Goal: Task Accomplishment & Management: Manage account settings

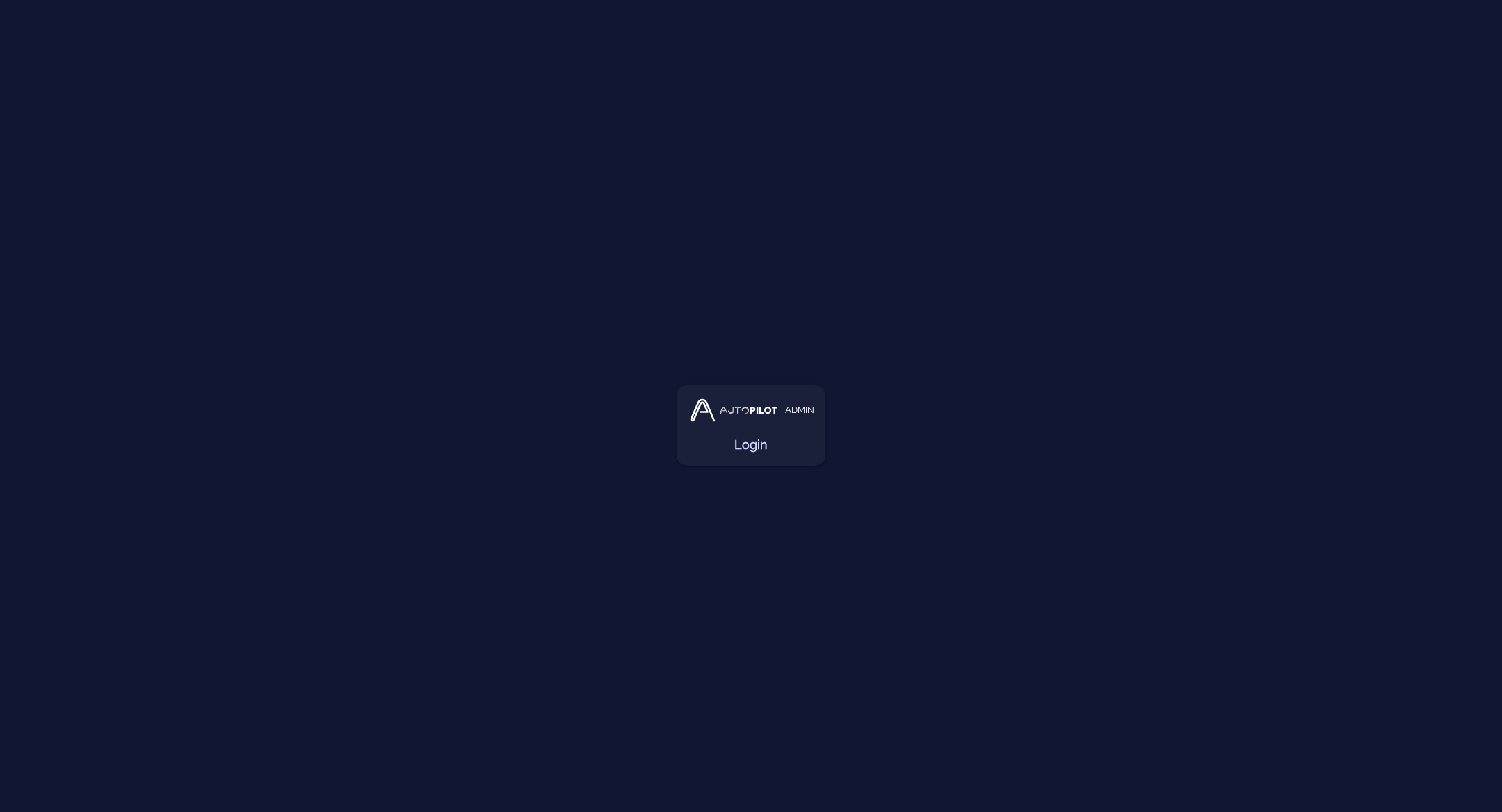
click at [755, 448] on link "Login" at bounding box center [751, 445] width 33 height 20
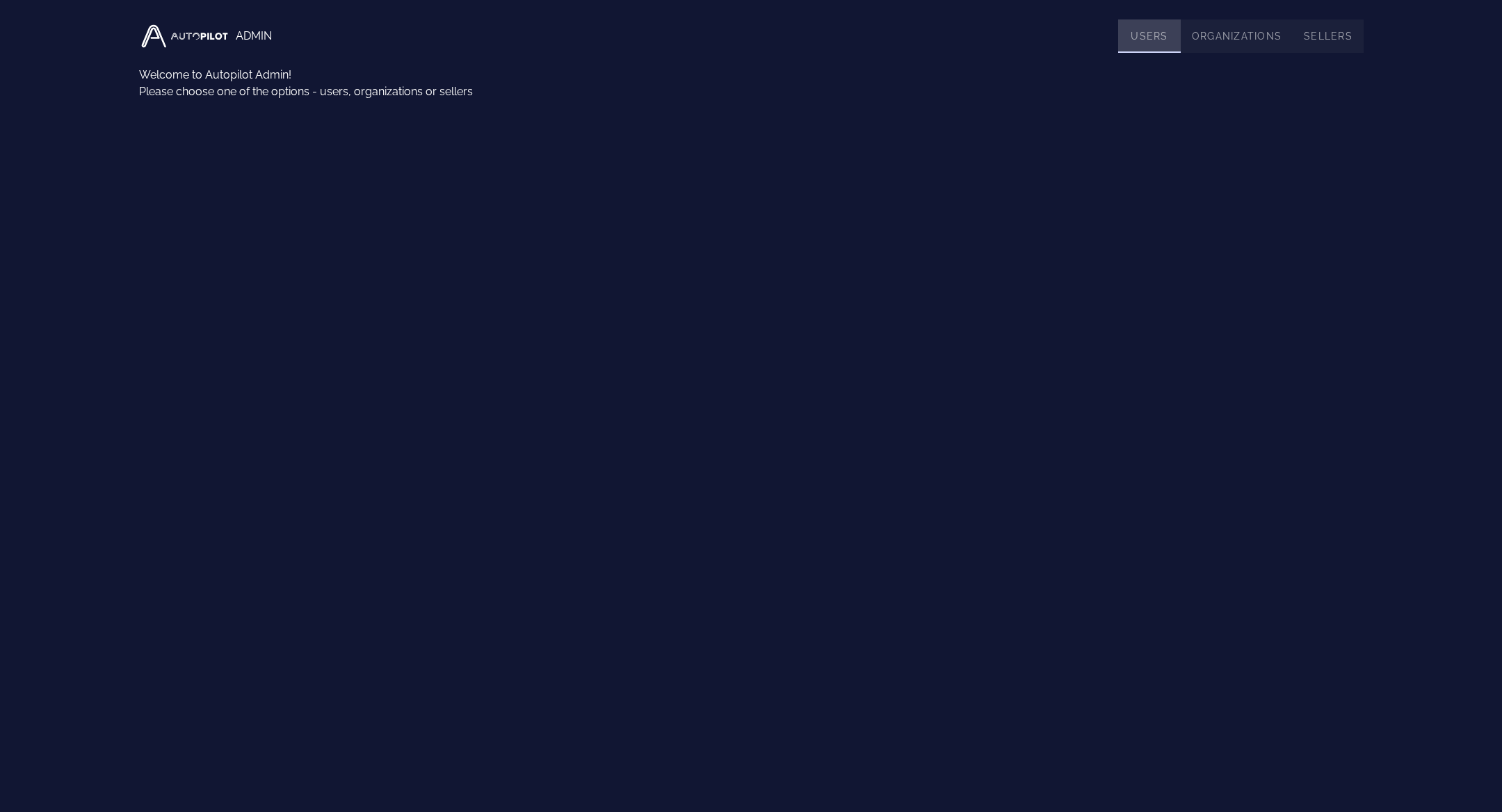
click at [1152, 28] on link "Users" at bounding box center [1150, 36] width 63 height 33
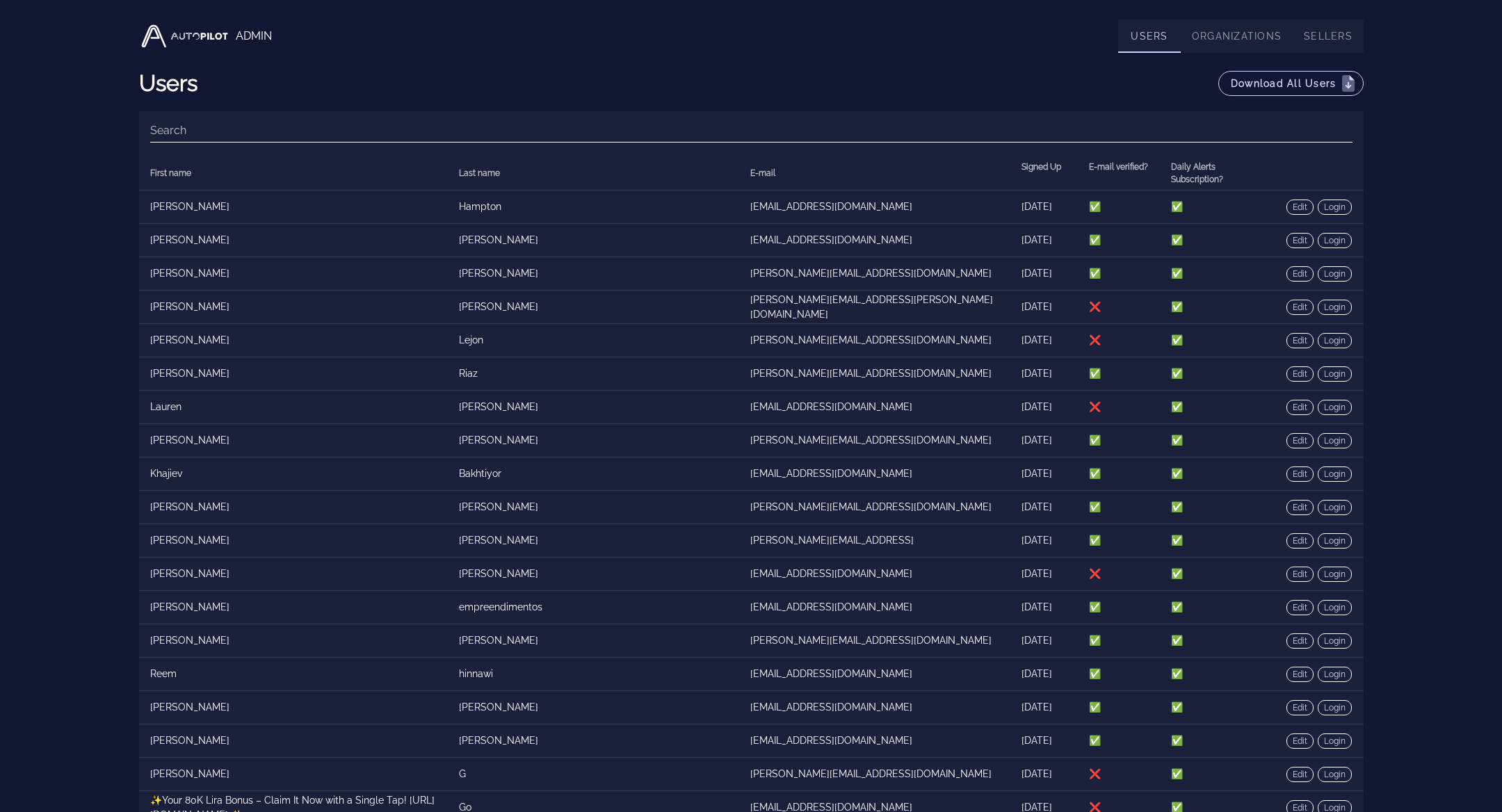
click at [907, 121] on input "Search" at bounding box center [751, 130] width 1202 height 22
type input "g"
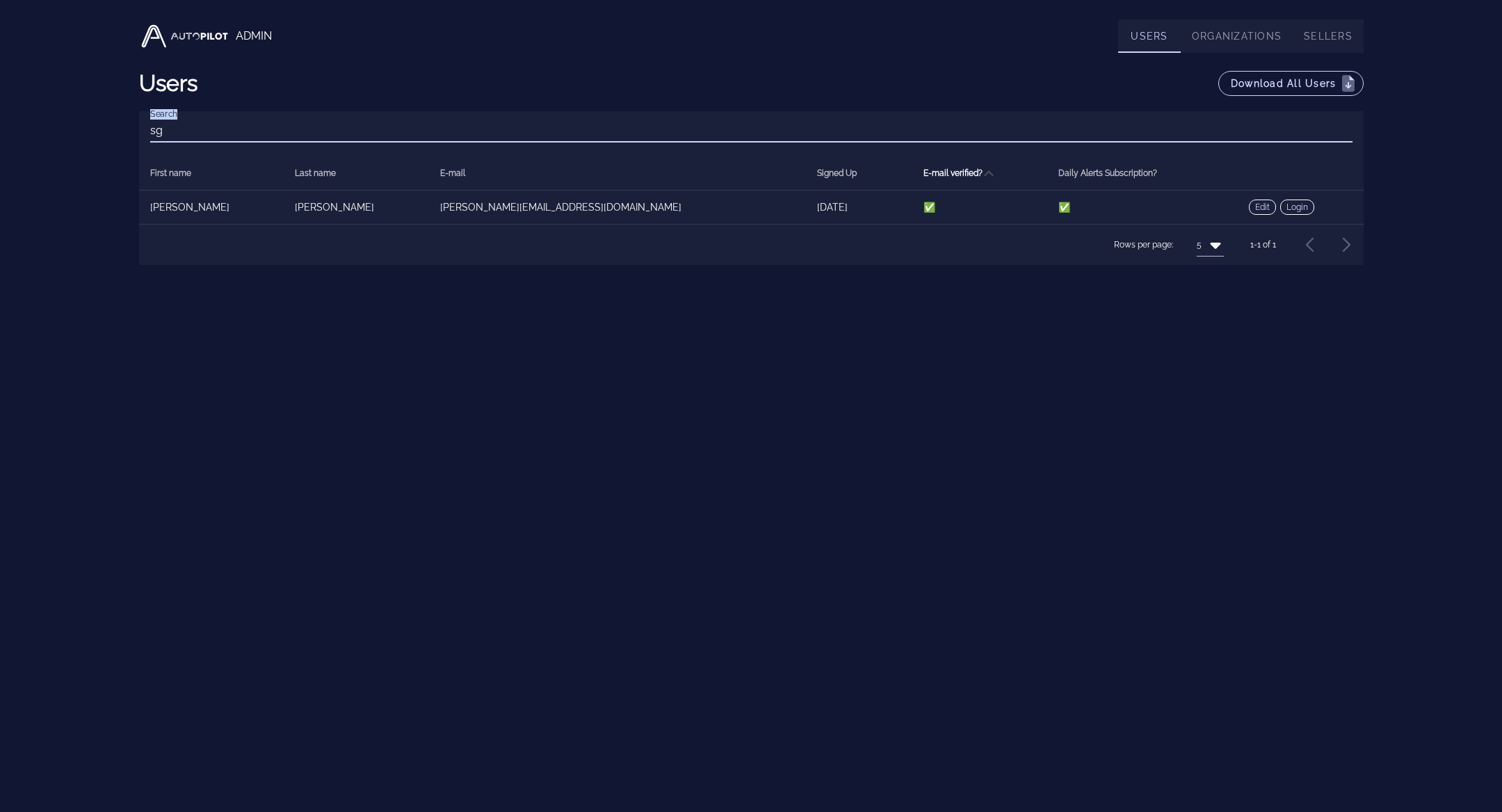
type input "s"
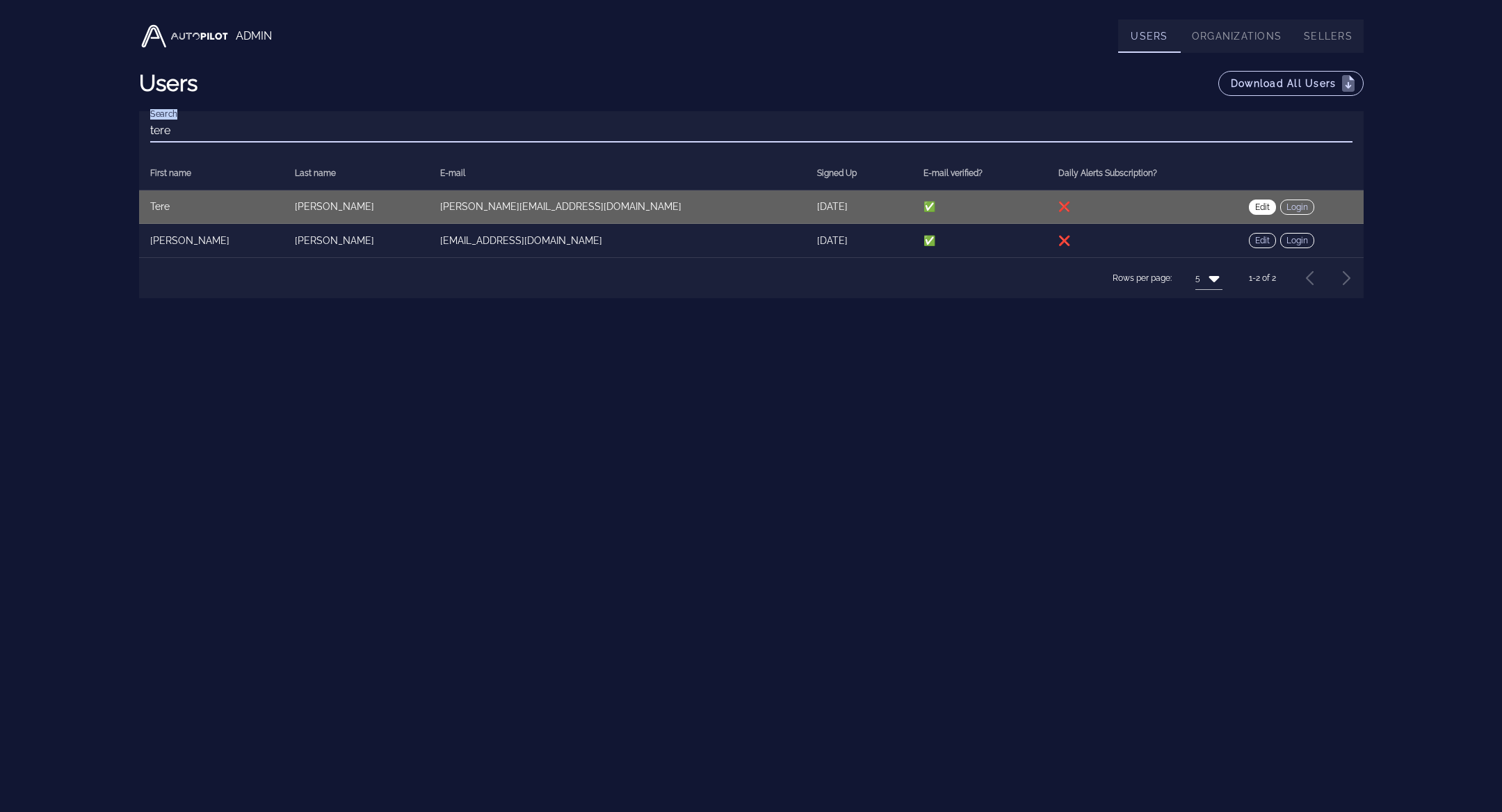
type input "tere"
click at [1249, 211] on link "Edit" at bounding box center [1262, 207] width 27 height 15
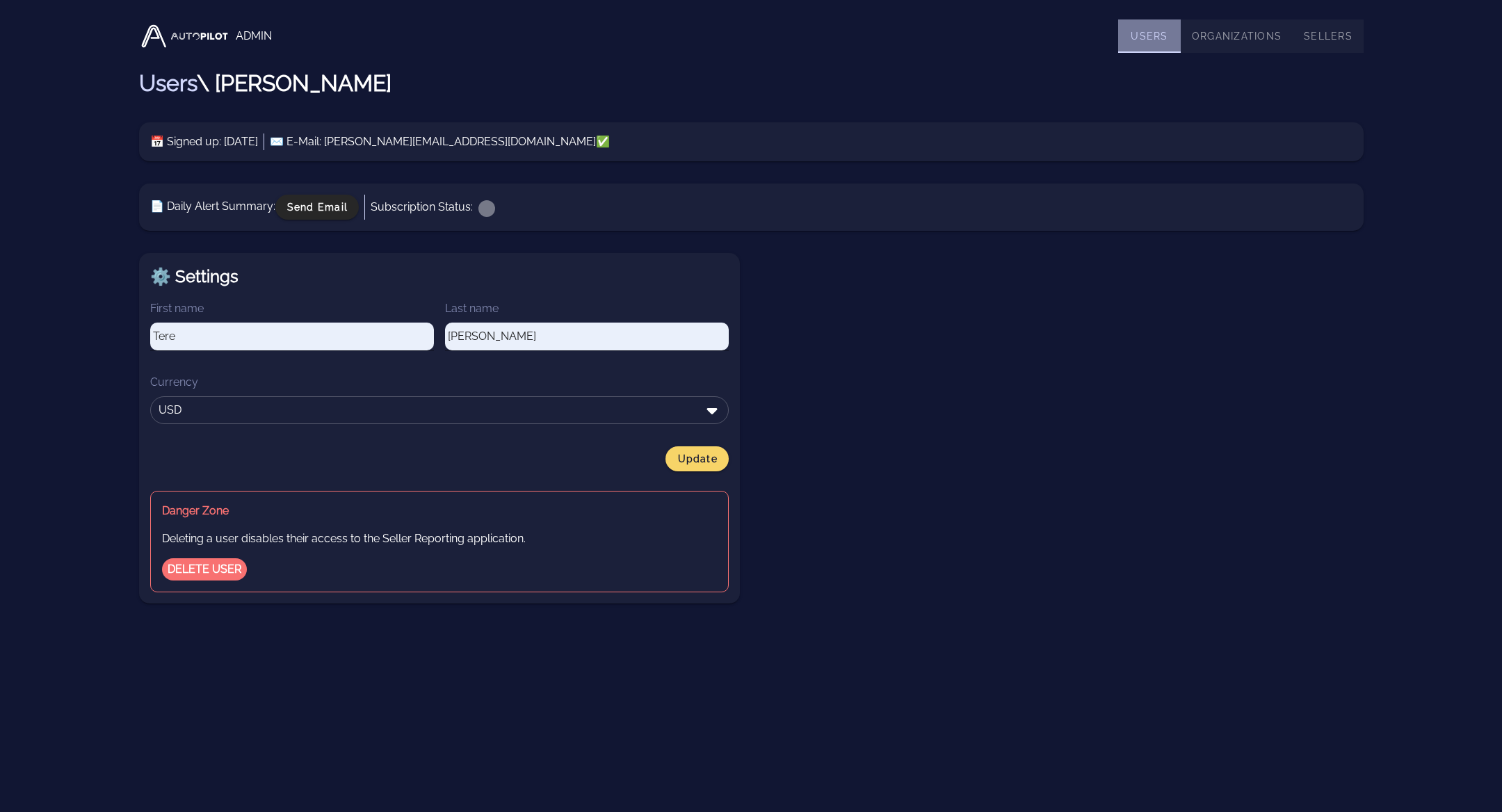
click at [1158, 29] on link "Users" at bounding box center [1150, 36] width 63 height 33
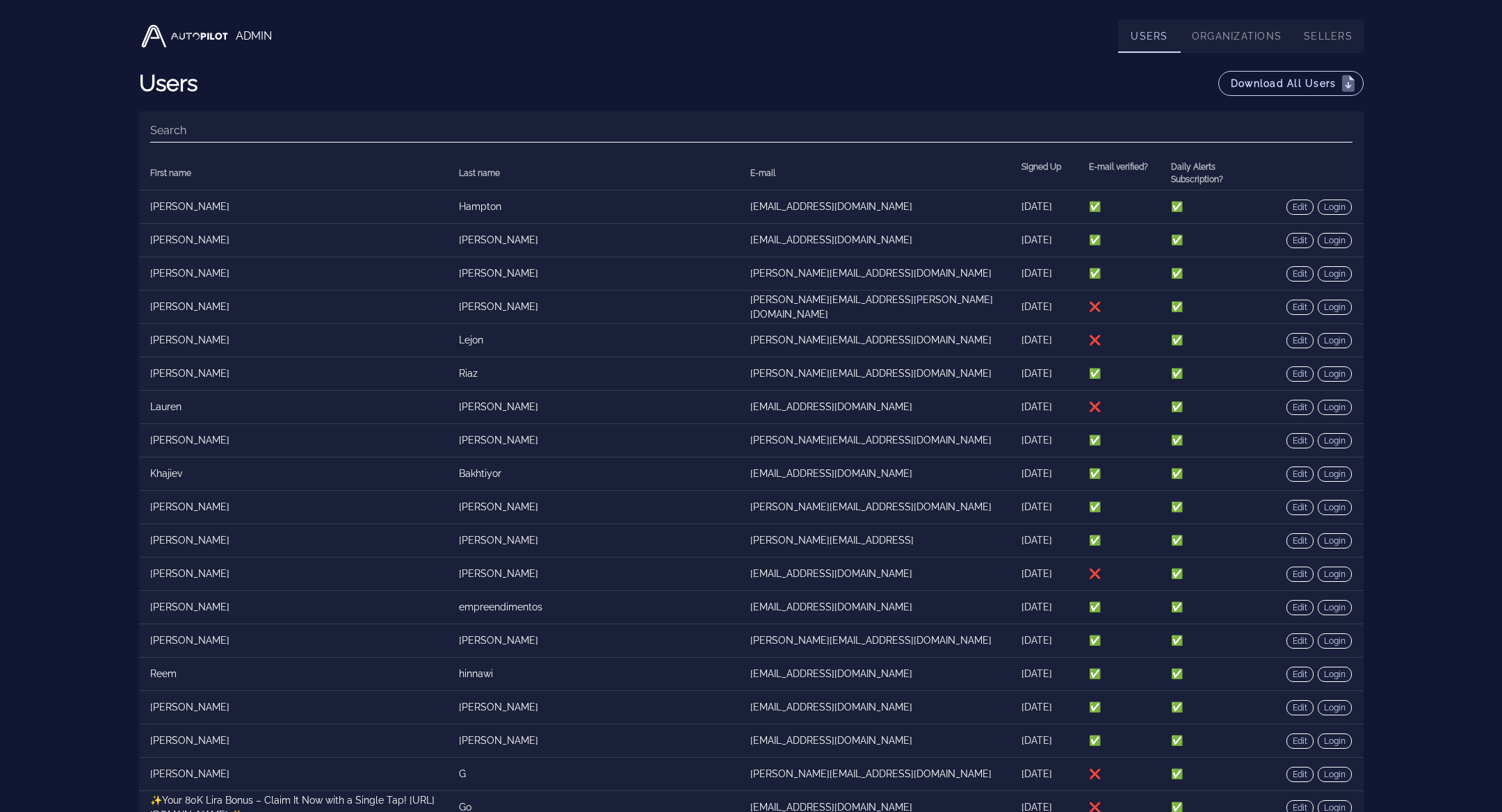
click at [861, 129] on input "Search" at bounding box center [751, 130] width 1202 height 22
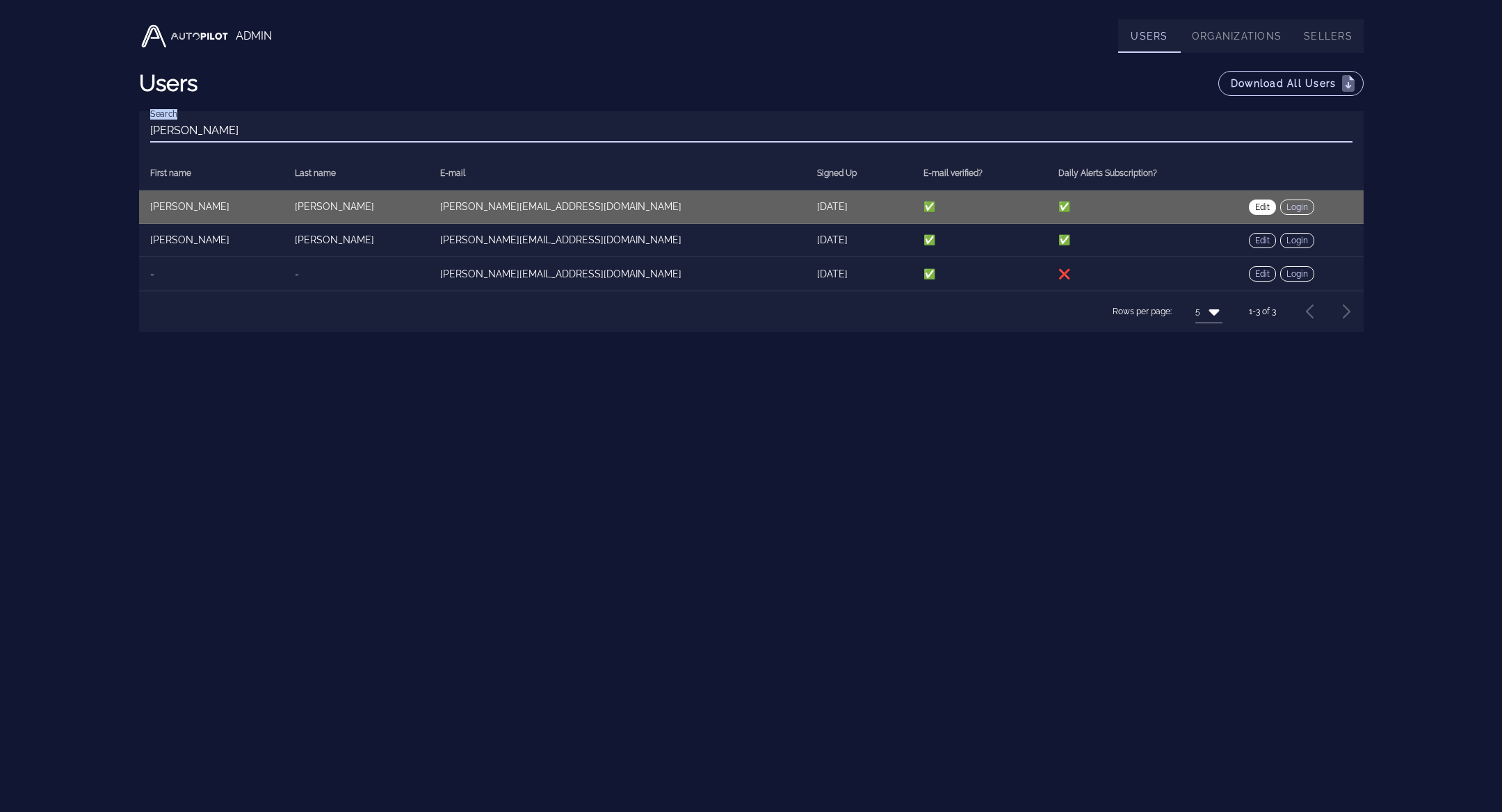
type input "jason"
click at [1249, 205] on link "Edit" at bounding box center [1262, 207] width 27 height 15
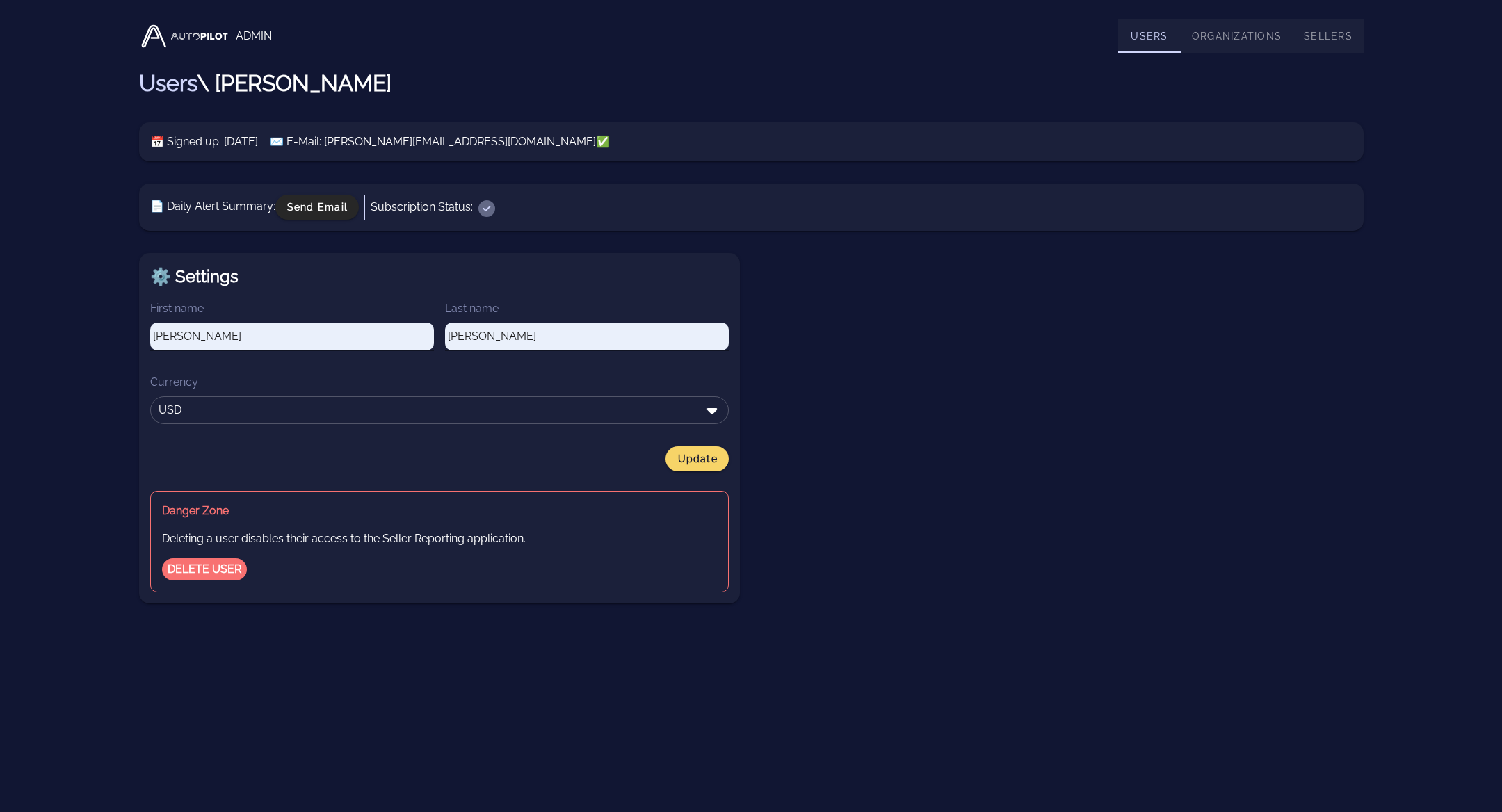
click at [484, 213] on input "checkbox" at bounding box center [486, 208] width 17 height 17
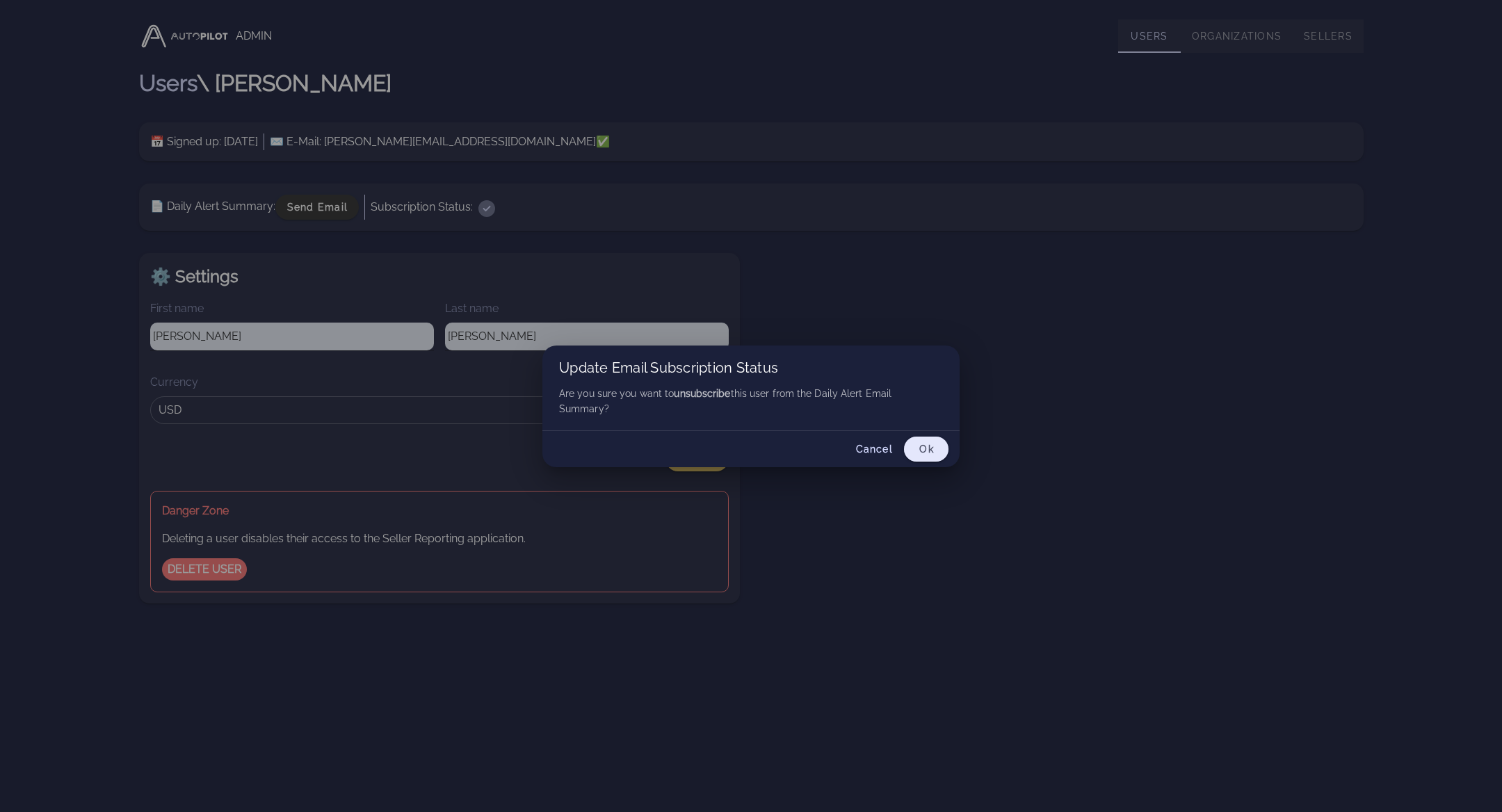
click at [922, 446] on span "Ok" at bounding box center [926, 449] width 15 height 11
checkbox input "false"
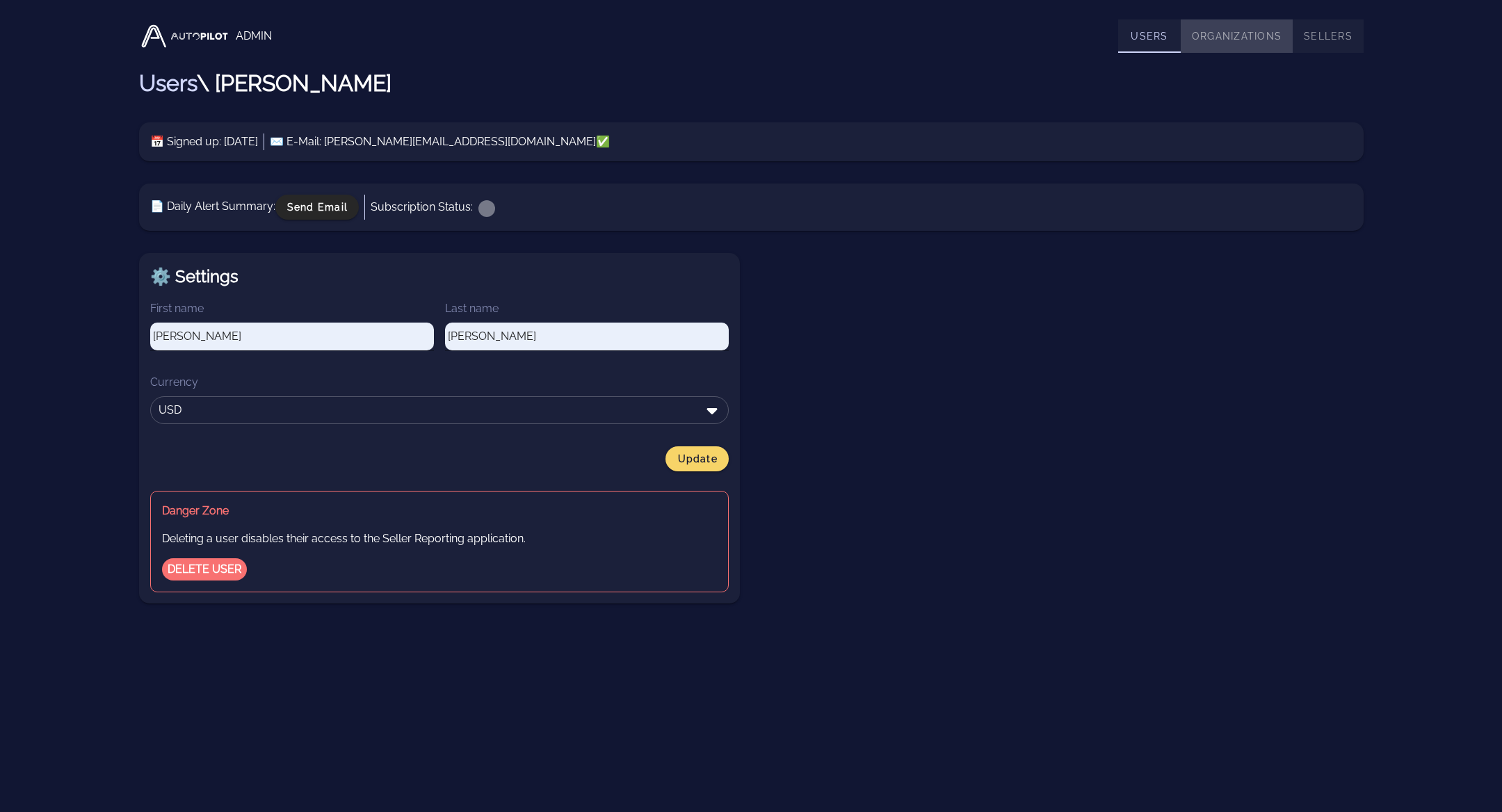
click at [1205, 31] on link "Organizations" at bounding box center [1237, 36] width 112 height 33
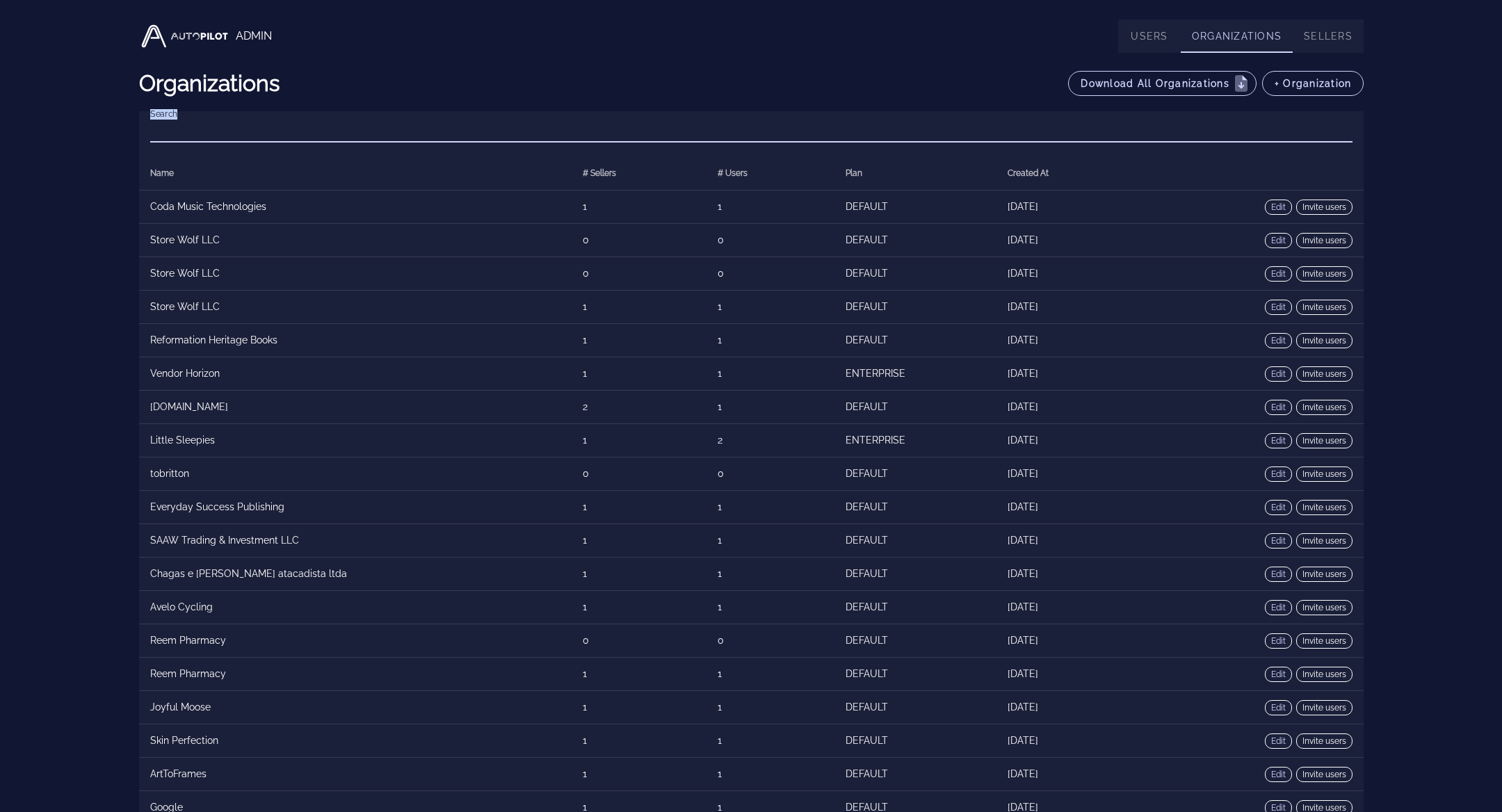
click at [756, 127] on input "Search" at bounding box center [751, 130] width 1202 height 22
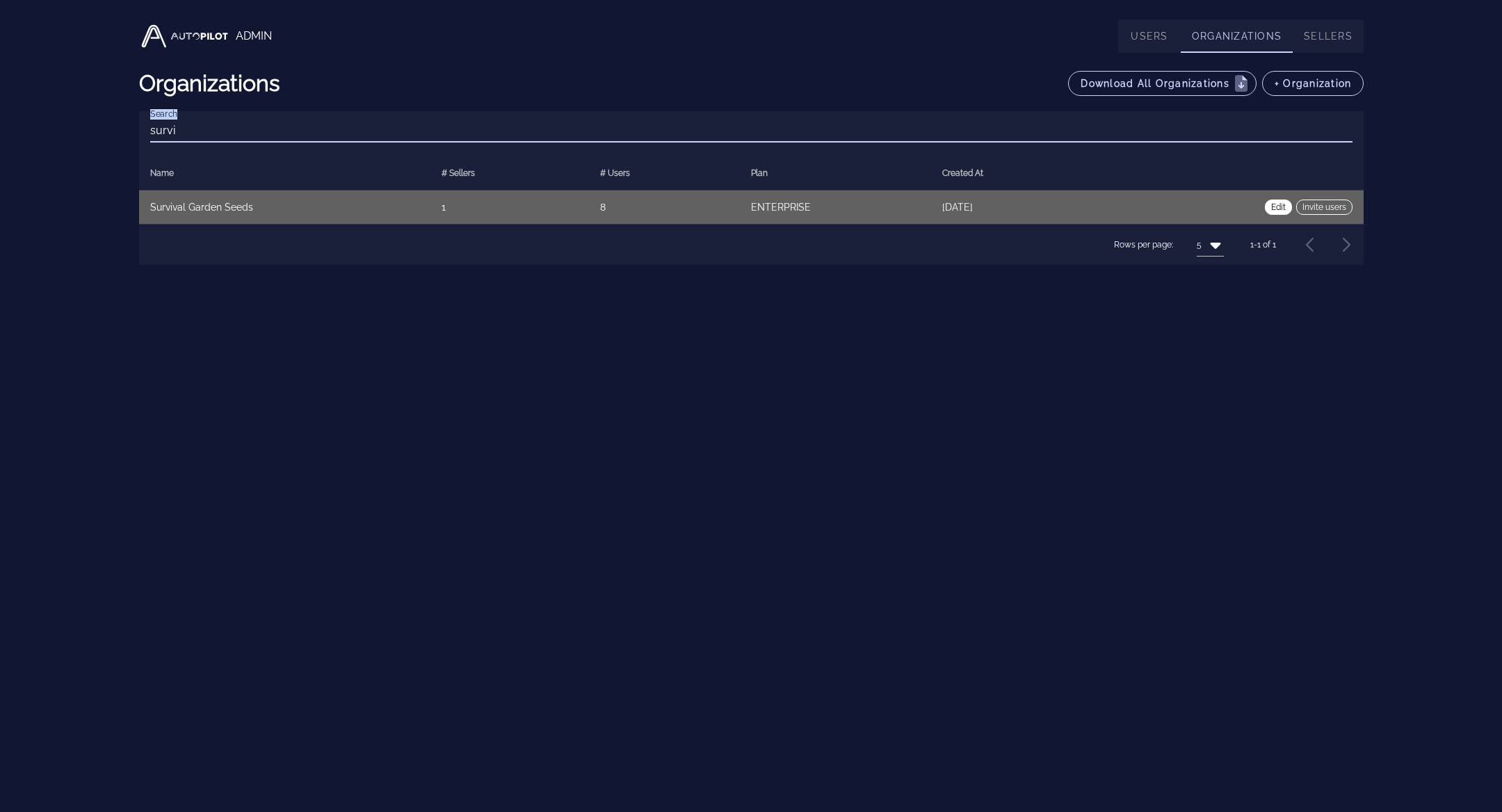
type input "survi"
click at [1276, 204] on link "Edit" at bounding box center [1279, 207] width 27 height 15
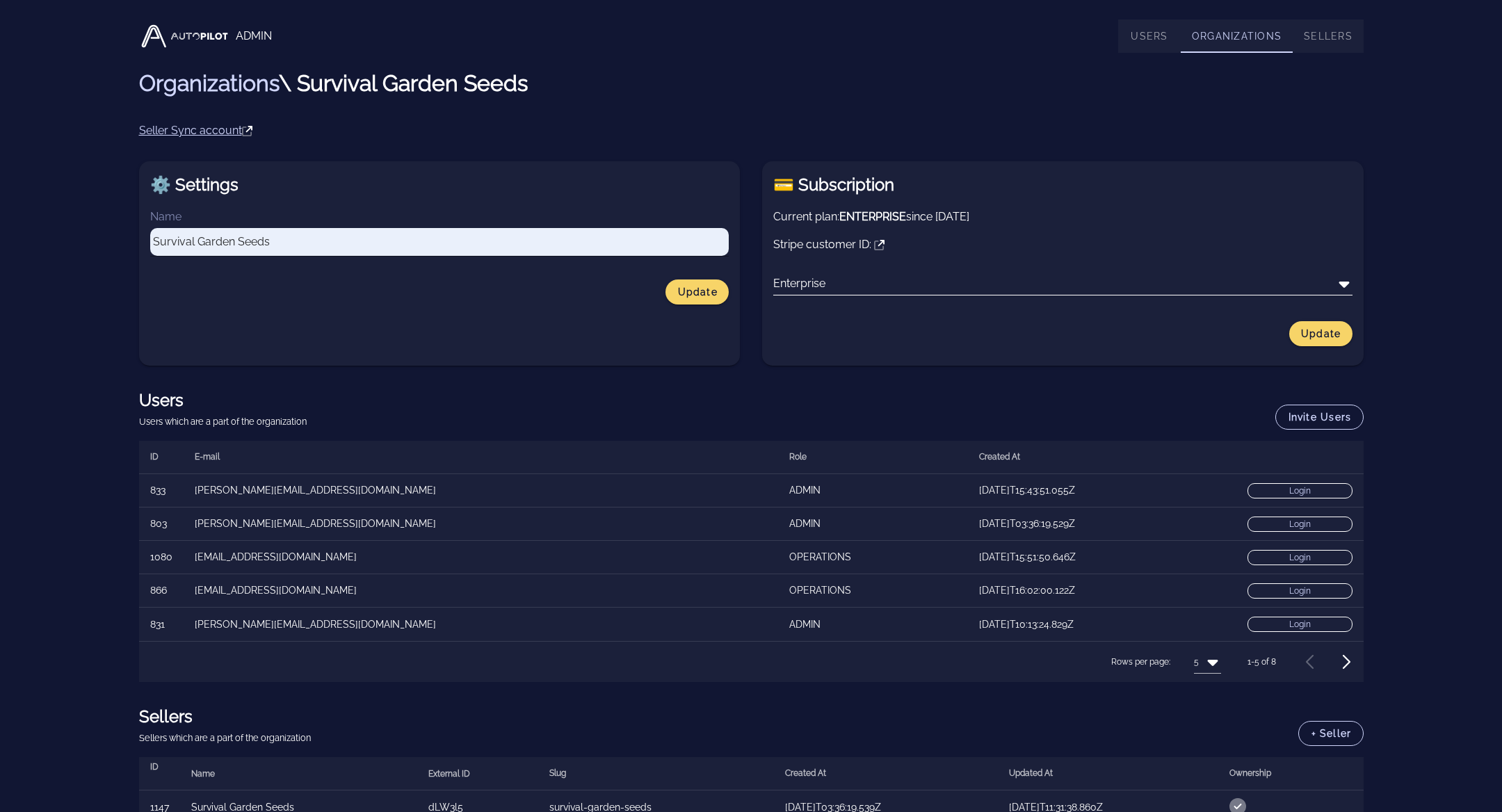
click at [1115, 291] on input "text" at bounding box center [1080, 284] width 505 height 22
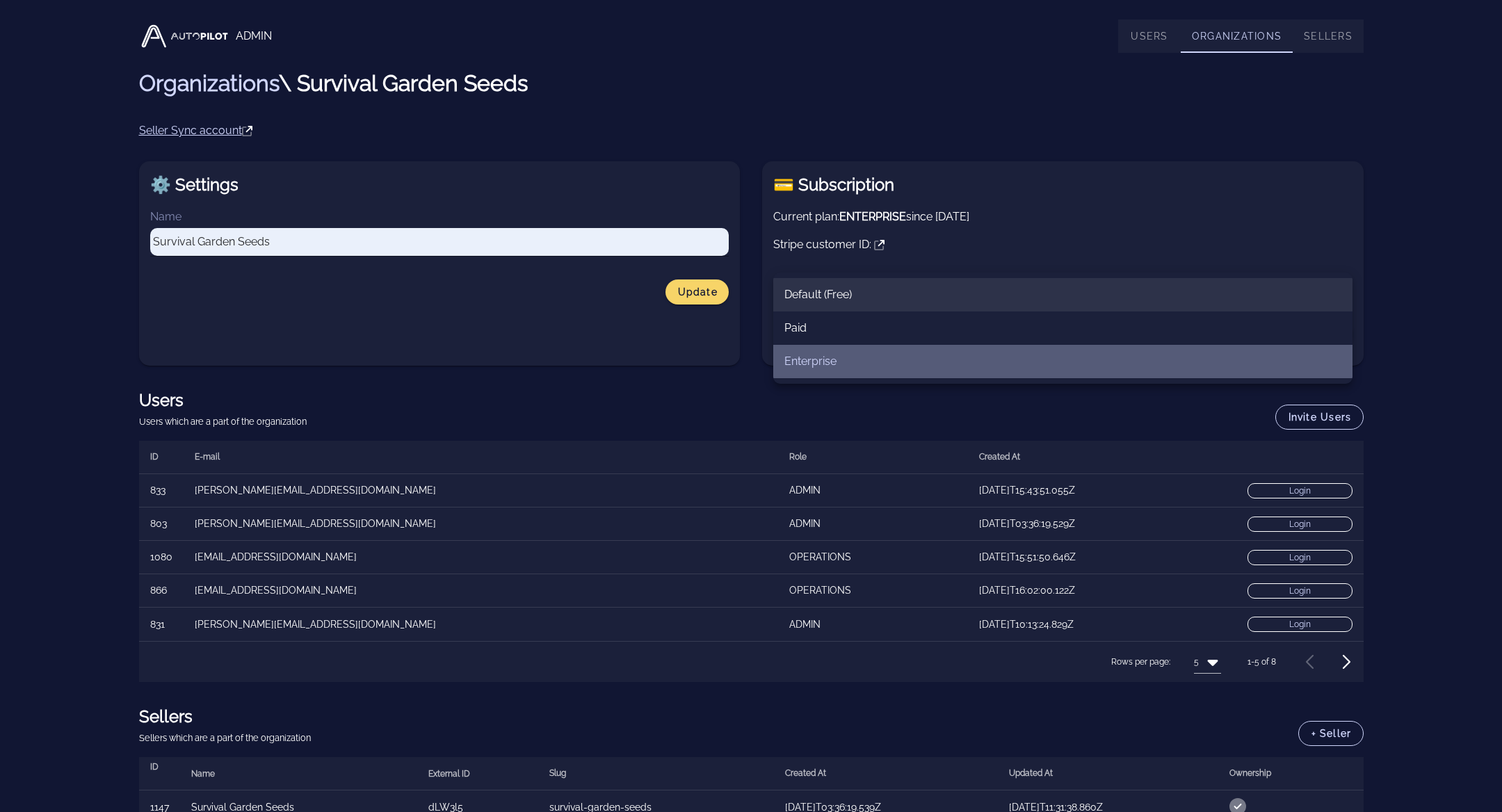
click at [1084, 302] on div "Default (Free)" at bounding box center [1062, 294] width 557 height 30
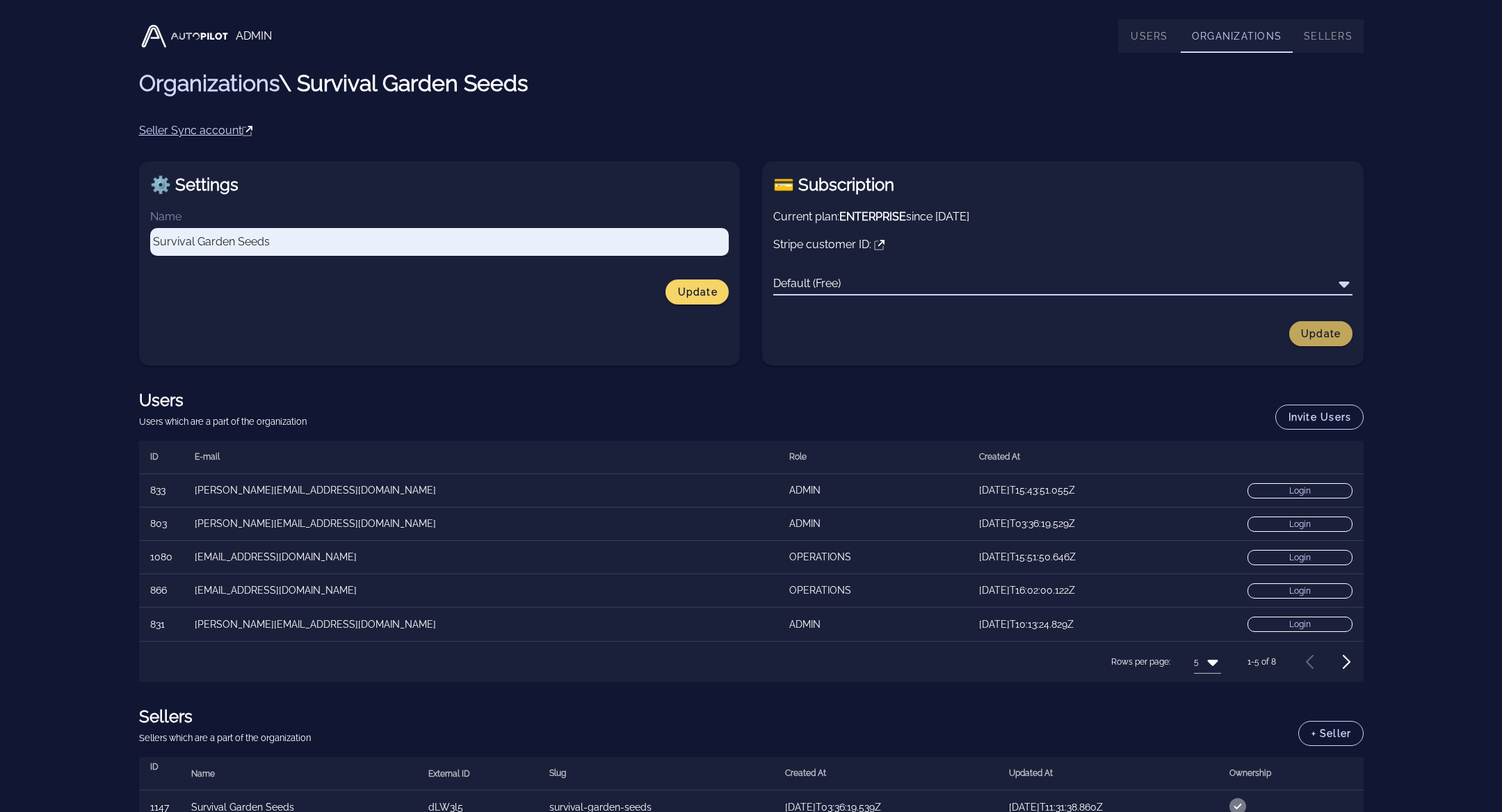
click at [1312, 334] on span "Update" at bounding box center [1321, 333] width 41 height 11
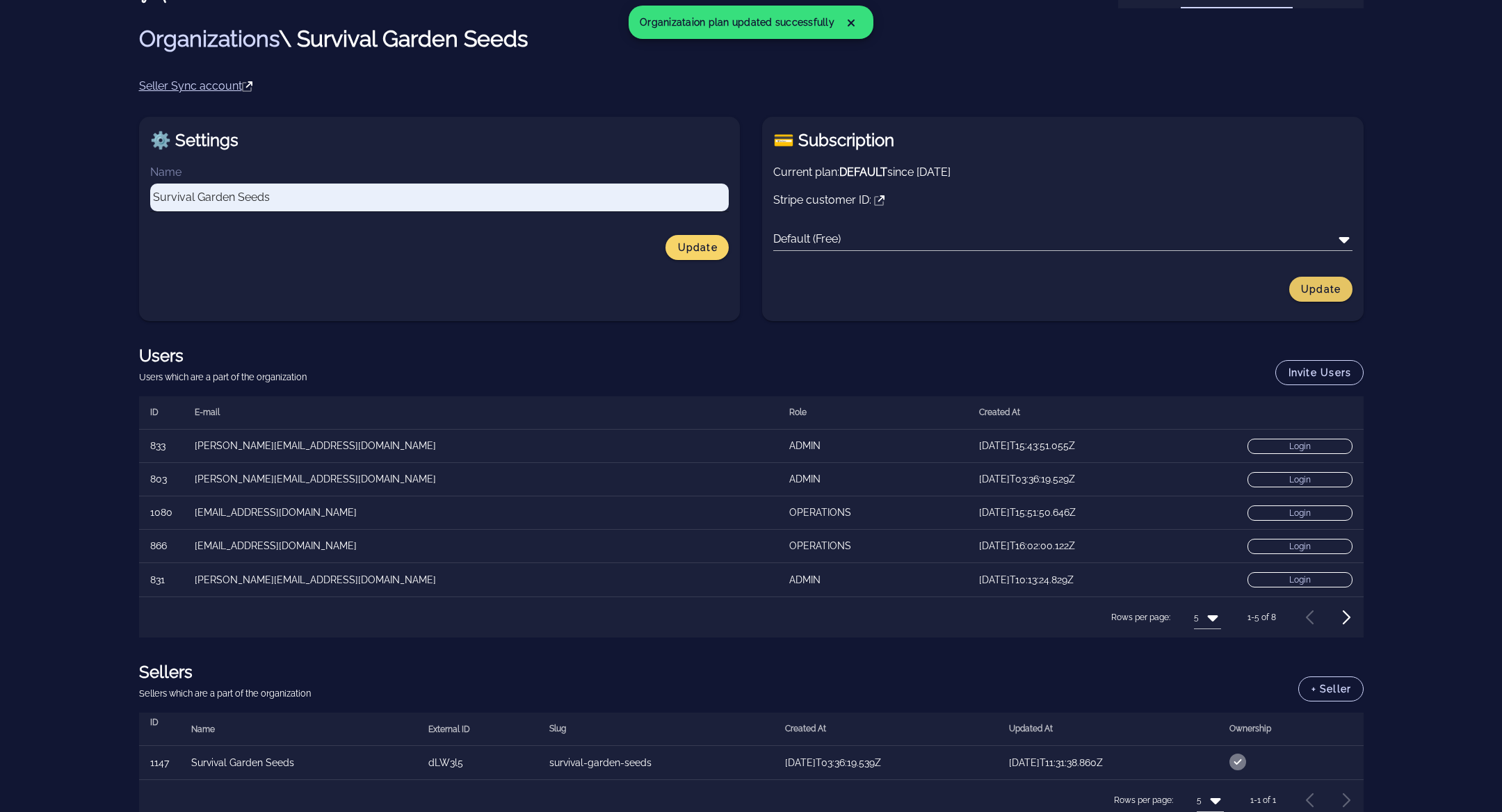
scroll to position [61, 0]
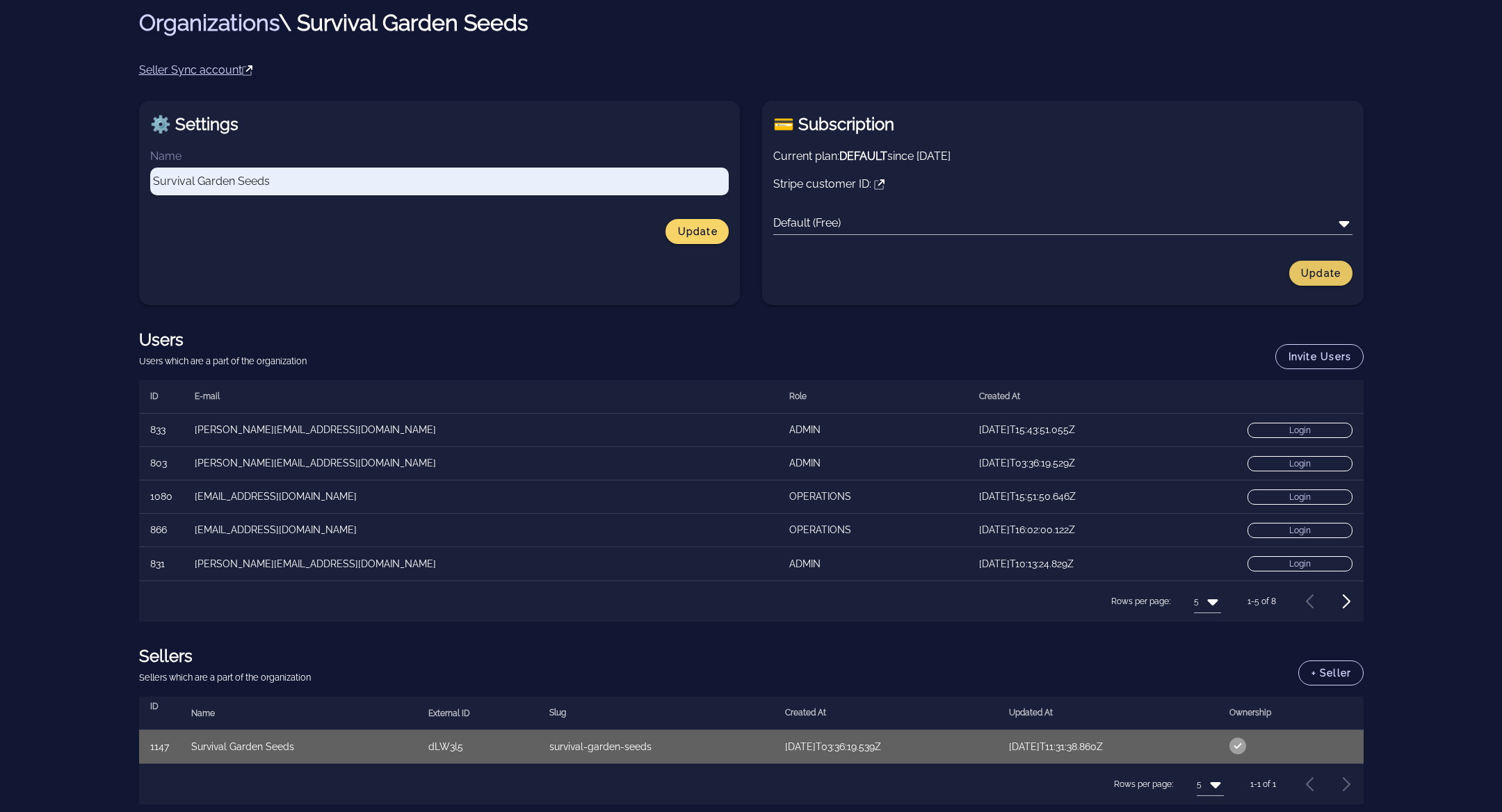
click at [1246, 749] on icon at bounding box center [1237, 745] width 17 height 17
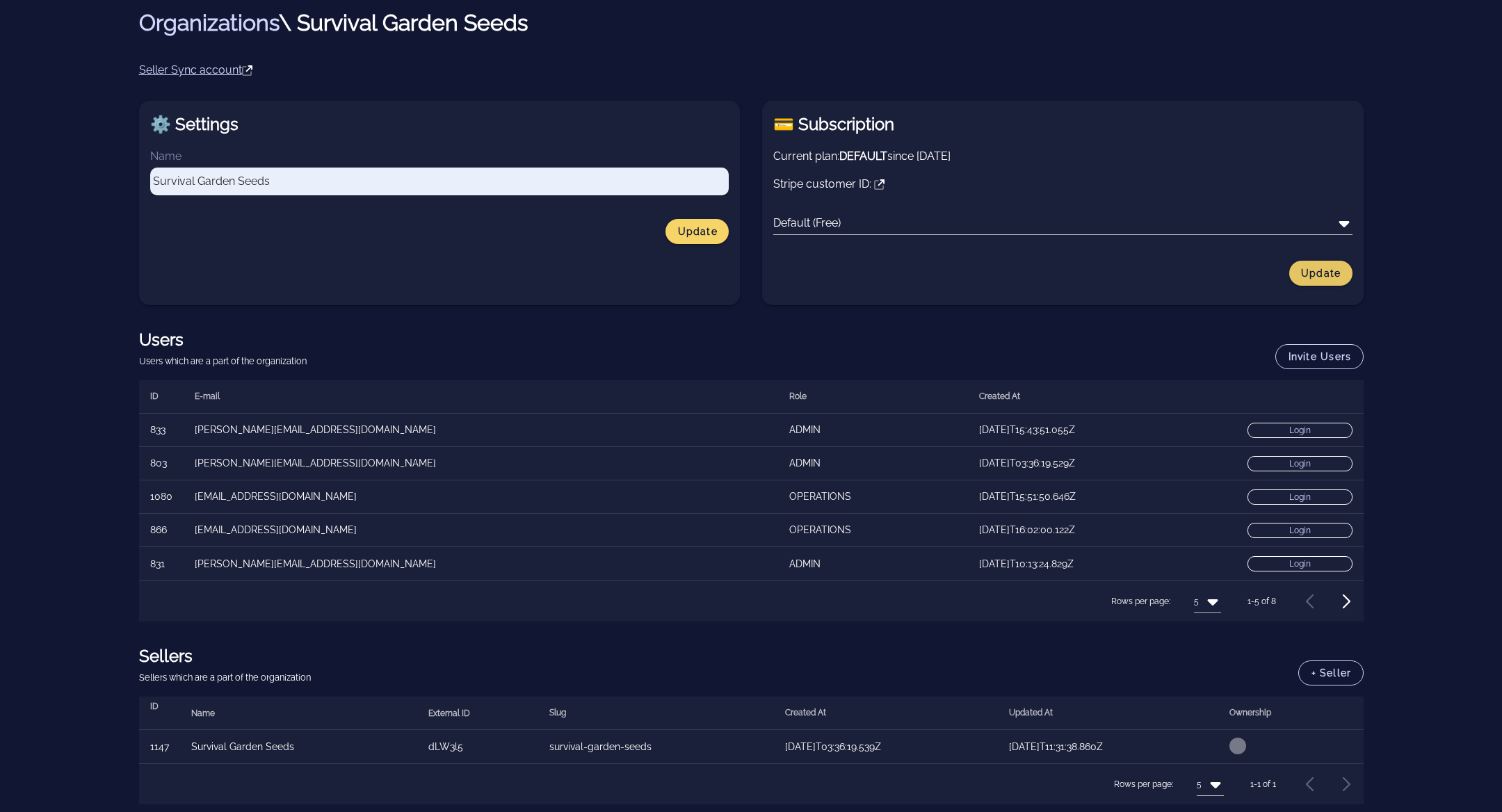
click at [1444, 705] on div "ADMIN Users Organizations Sellers Organizations \ Survival Garden Seeds Seller …" at bounding box center [751, 376] width 1502 height 873
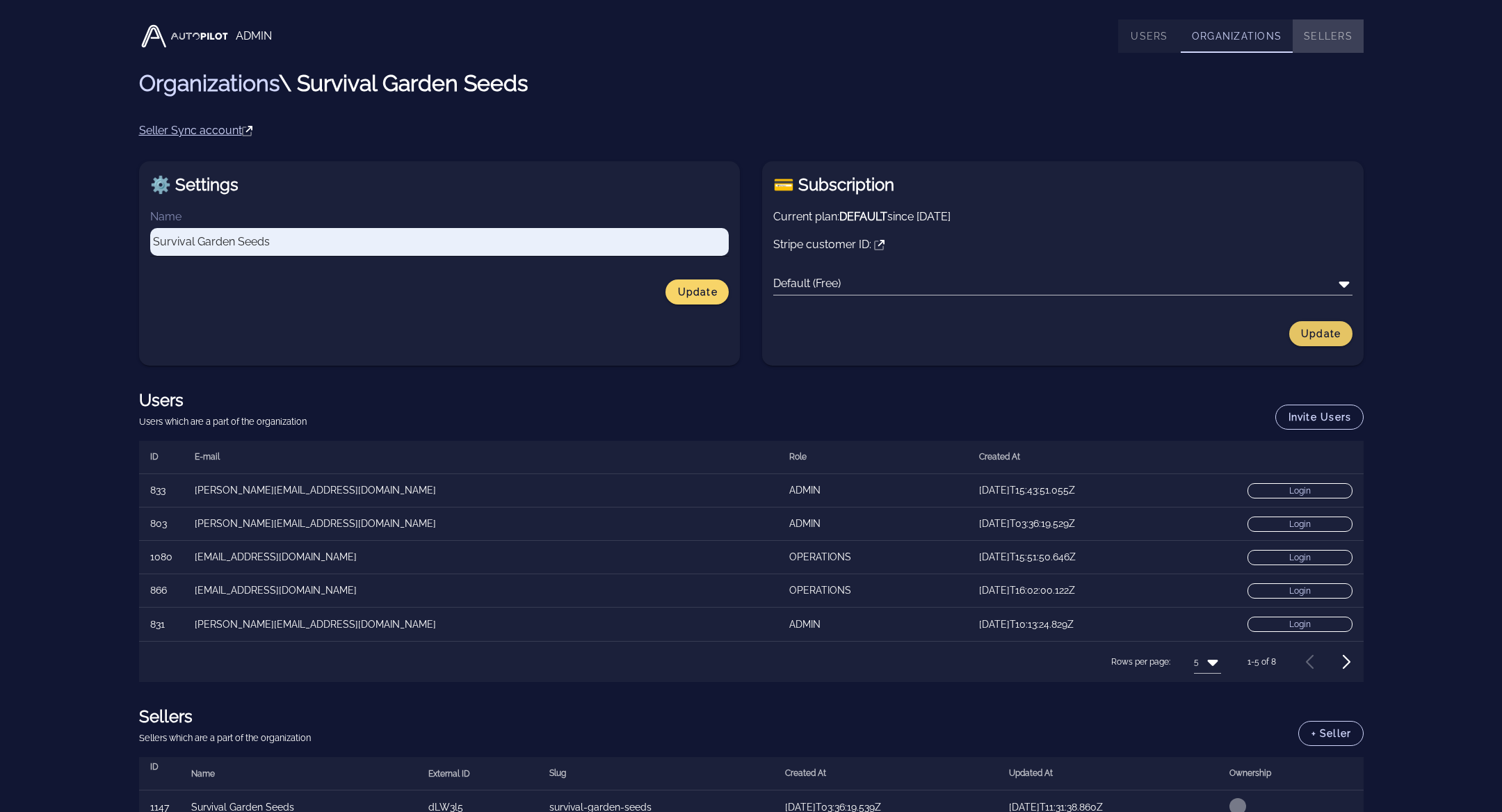
click at [1327, 37] on link "Sellers" at bounding box center [1328, 36] width 71 height 33
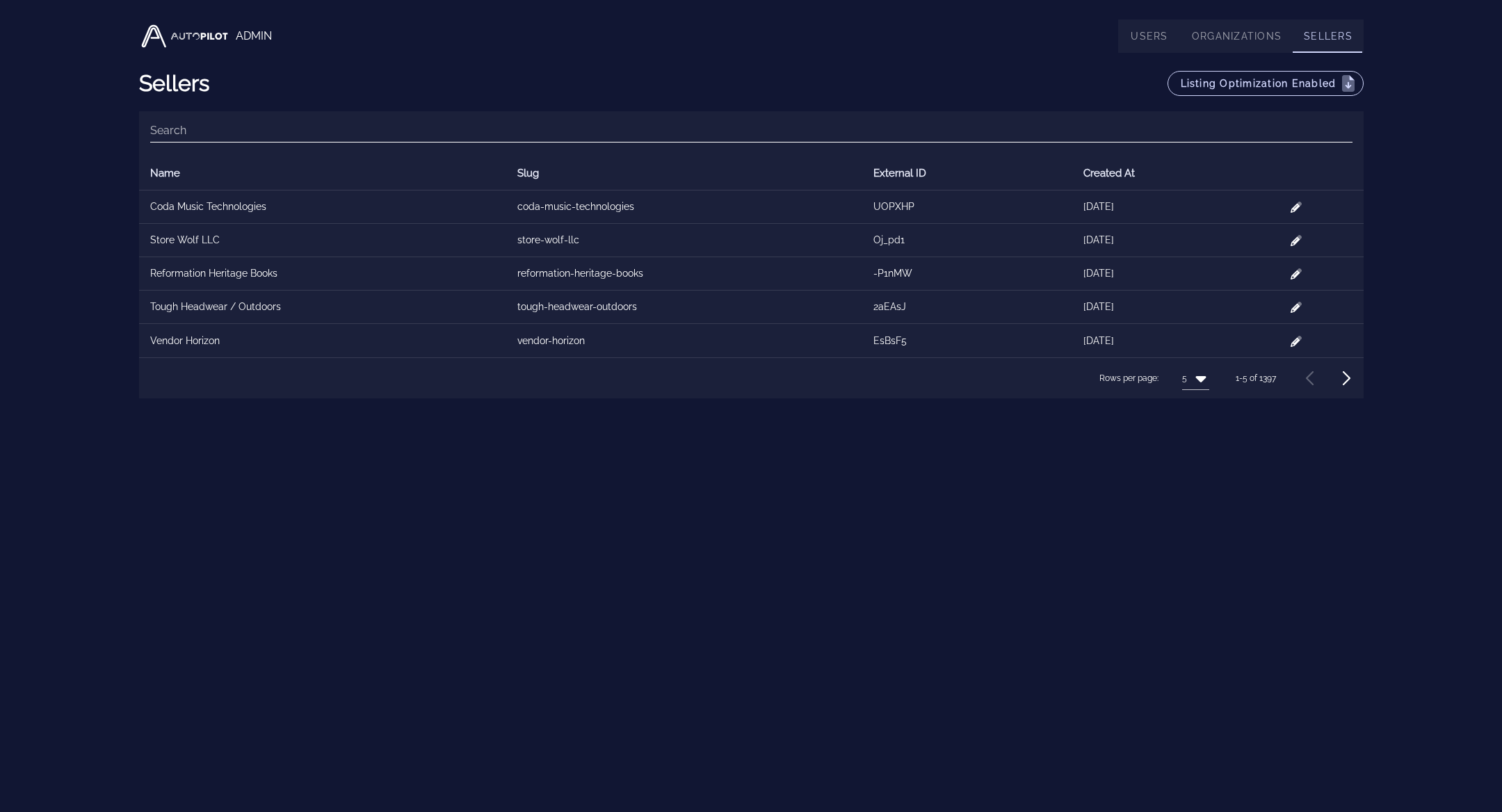
click at [871, 118] on div "Search" at bounding box center [751, 134] width 1202 height 46
click at [857, 129] on input "Search" at bounding box center [751, 130] width 1202 height 22
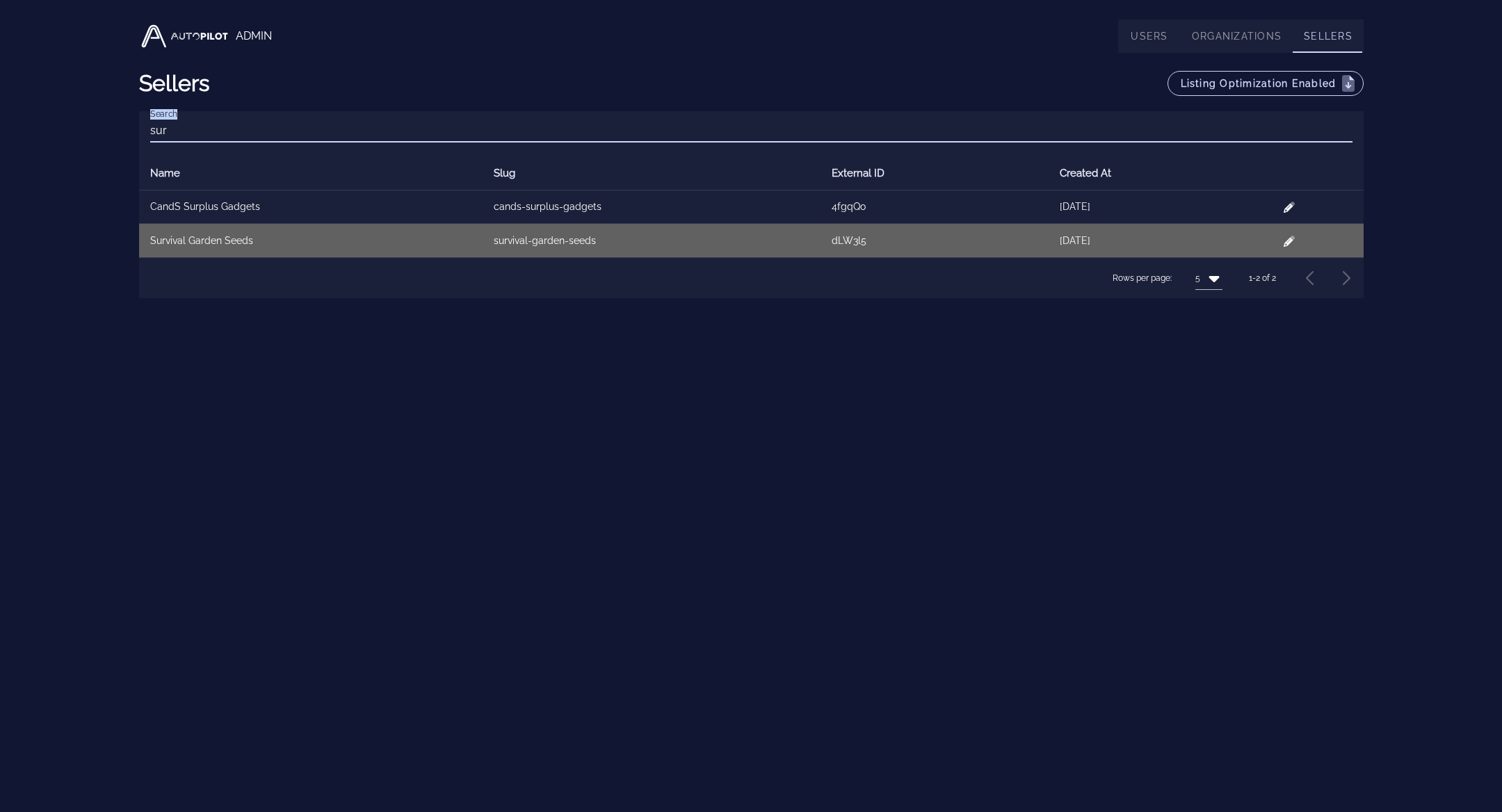
type input "sur"
click at [1297, 236] on td at bounding box center [1317, 241] width 90 height 33
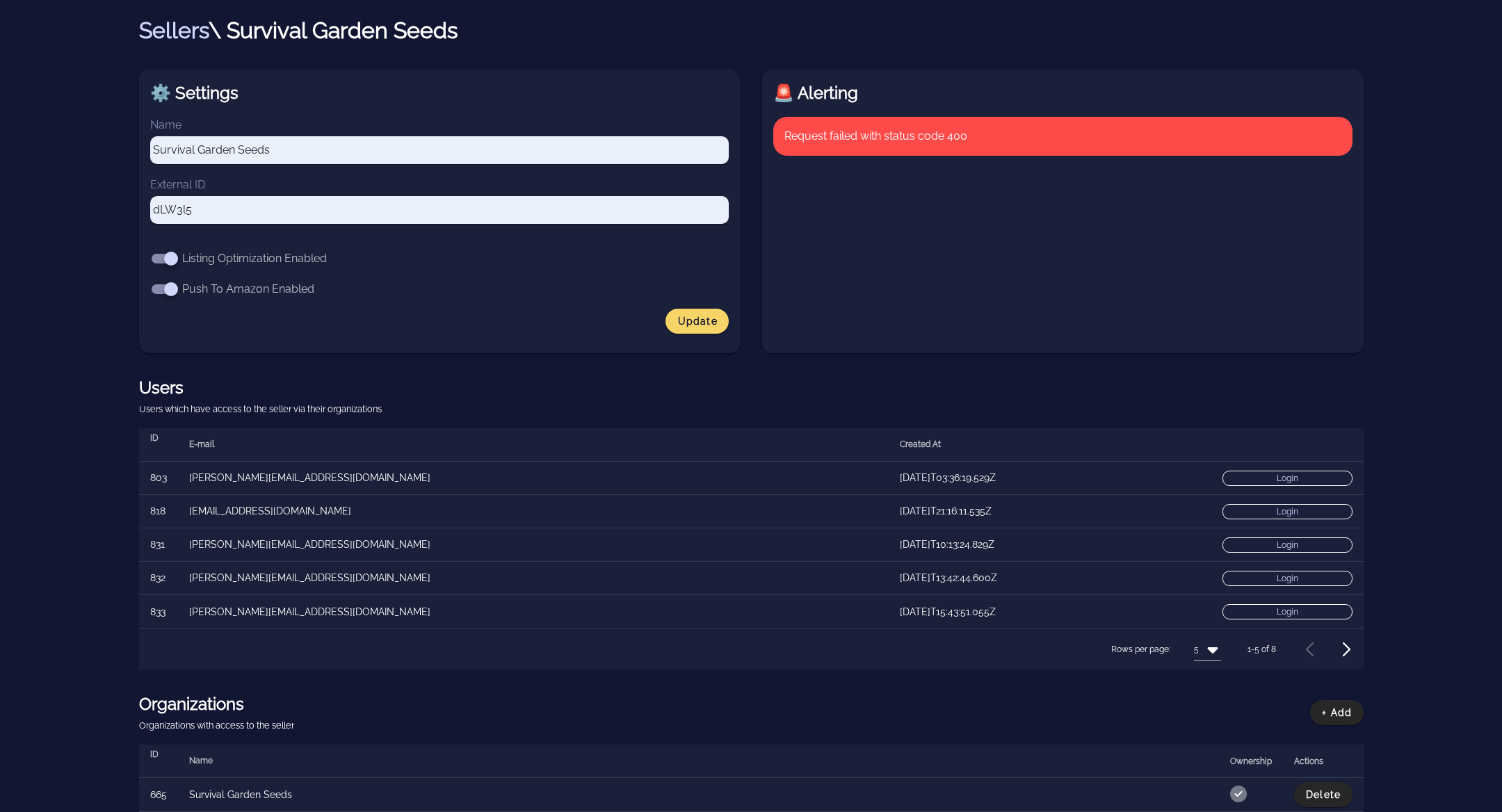
scroll to position [69, 0]
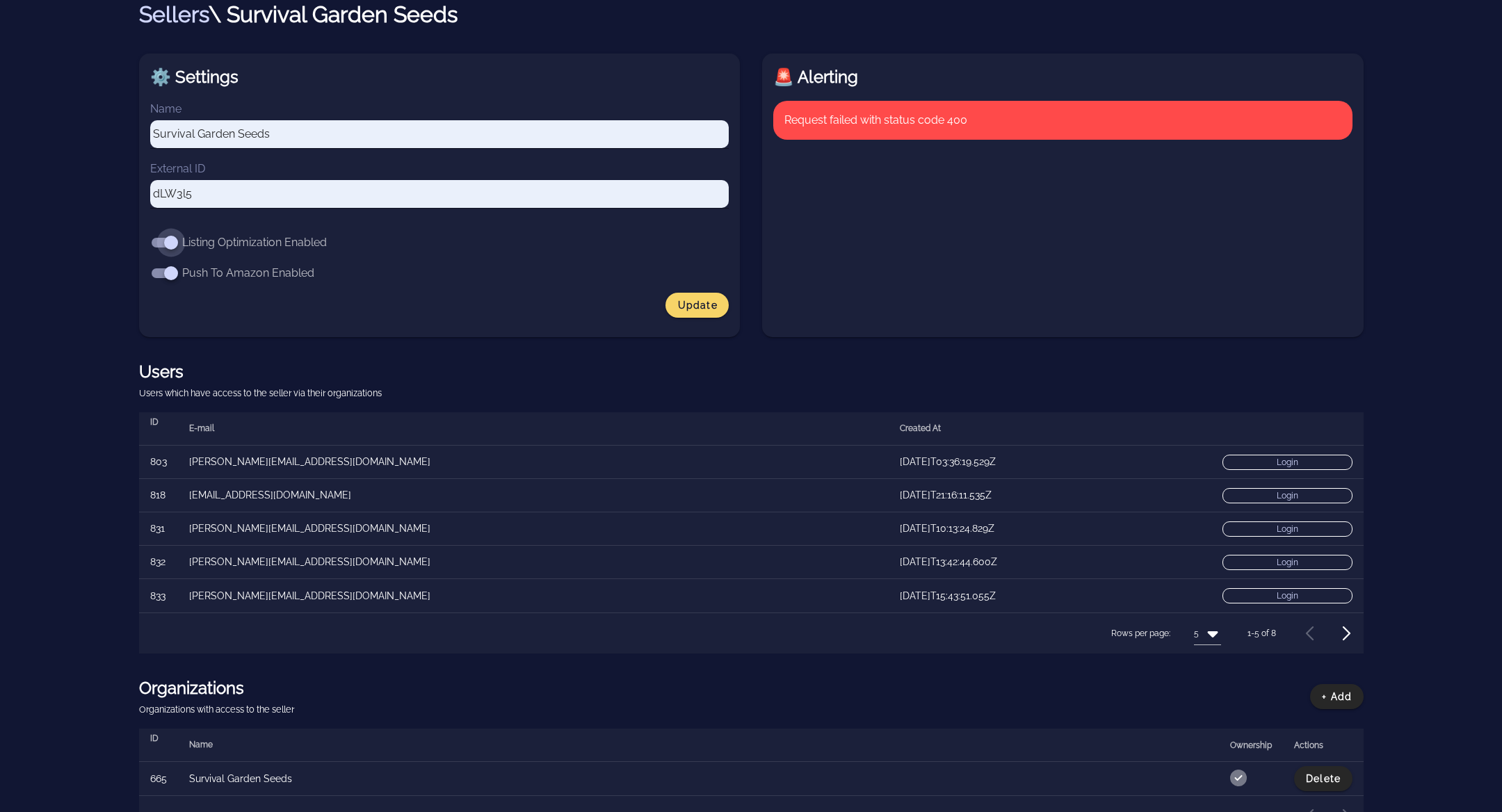
click at [162, 242] on div at bounding box center [171, 243] width 24 height 24
checkbox input "false"
click at [167, 275] on div at bounding box center [171, 273] width 24 height 24
checkbox input "false"
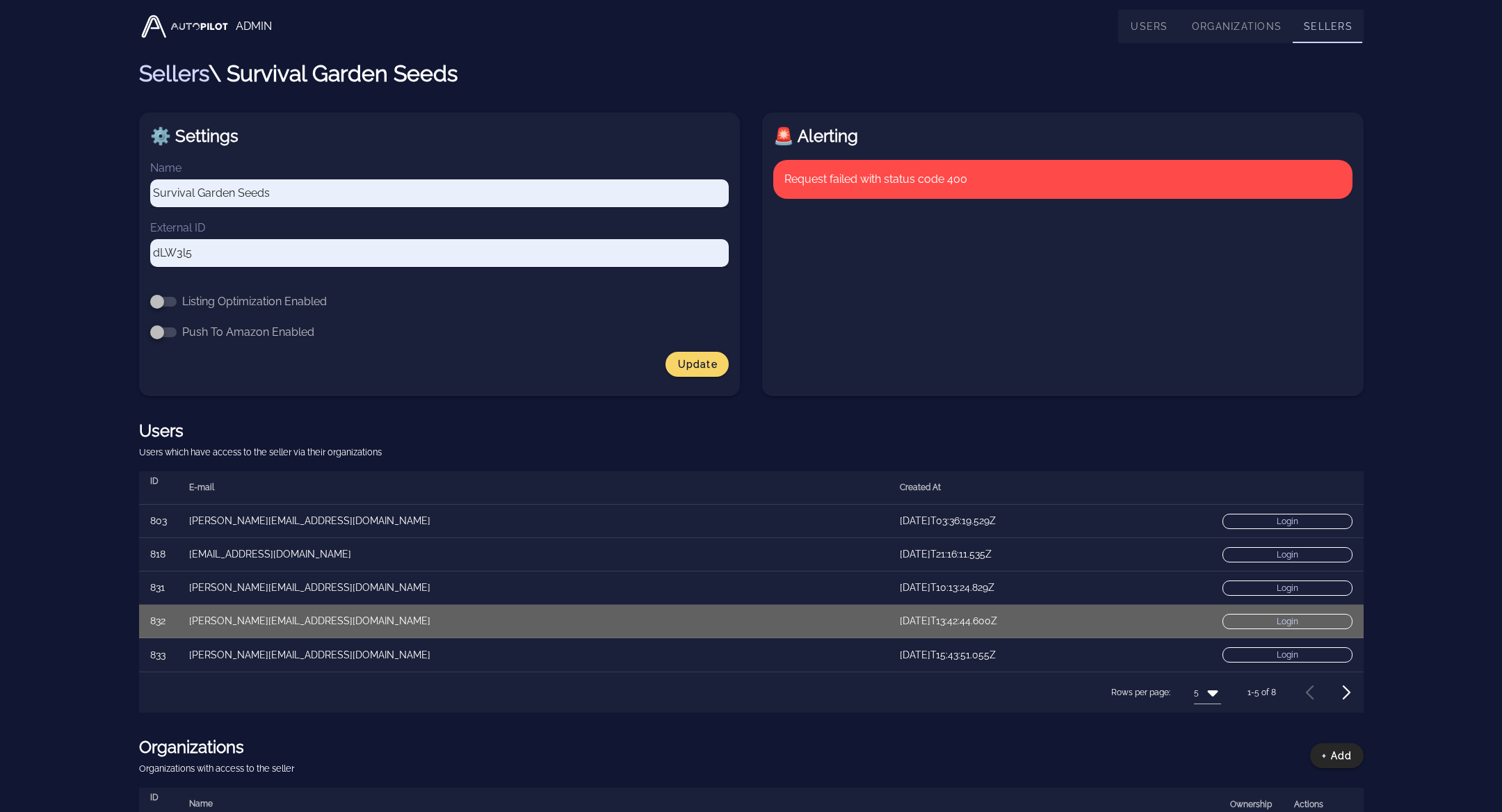
scroll to position [0, 0]
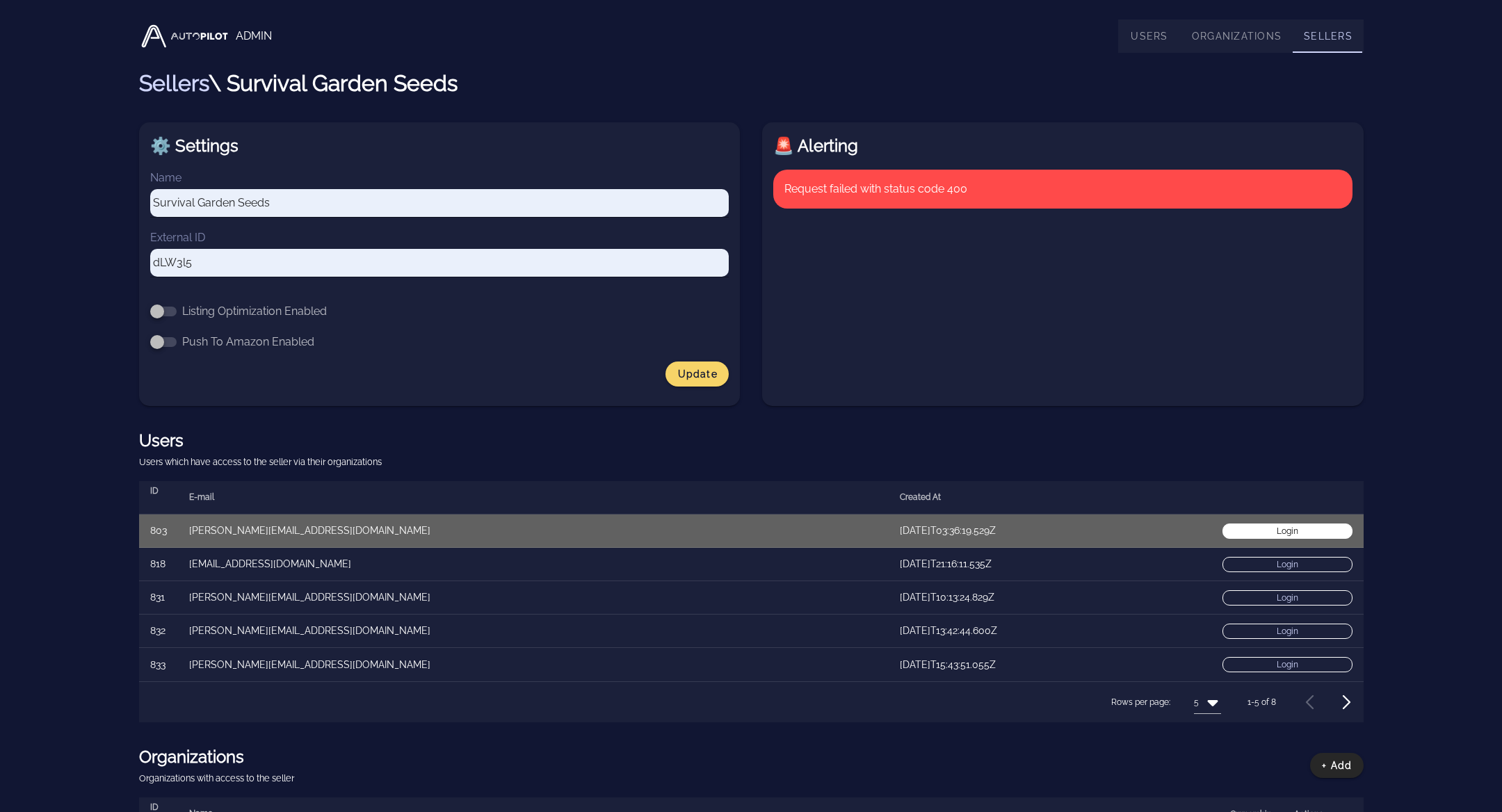
click at [1305, 533] on link "Login" at bounding box center [1287, 531] width 130 height 15
